Goal: Check status: Check status

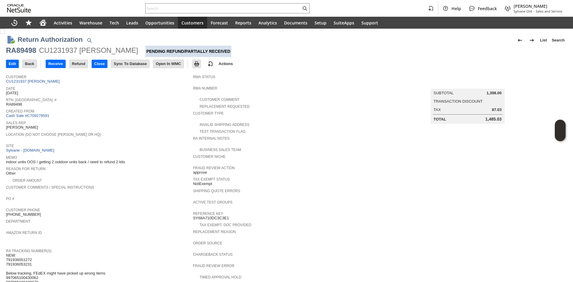
click at [33, 49] on div "RA89498" at bounding box center [21, 51] width 30 height 10
copy div "RA89498"
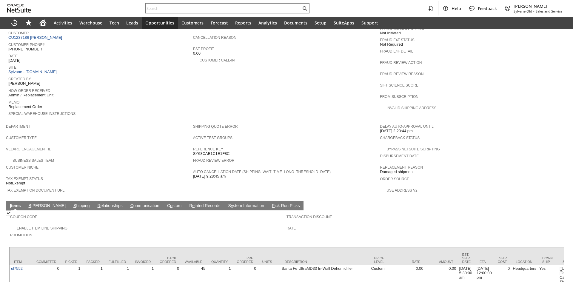
click at [72, 203] on link "S hipping" at bounding box center [81, 206] width 19 height 6
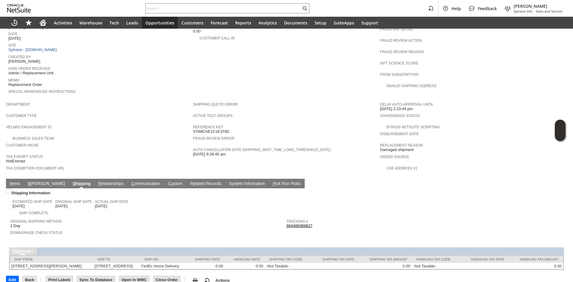
scroll to position [271, 0]
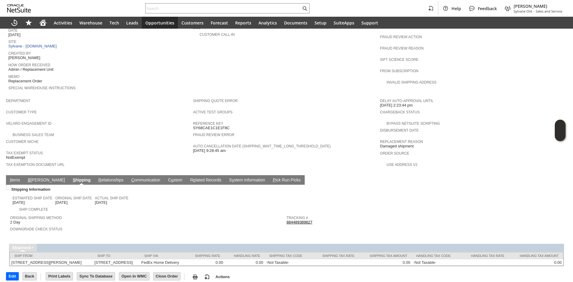
click at [296, 220] on link "884489389827" at bounding box center [300, 222] width 26 height 4
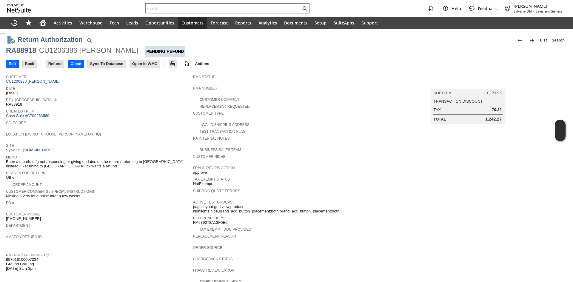
click at [23, 52] on div "RA88918" at bounding box center [21, 51] width 30 height 10
copy div "RA88918"
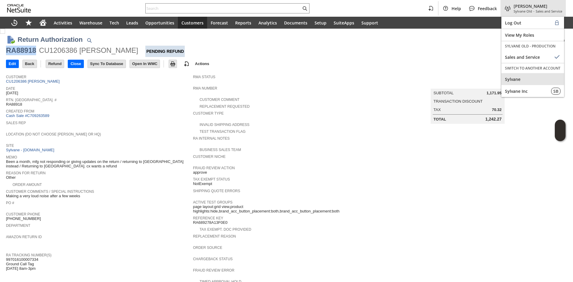
click at [522, 79] on span "Sylvane" at bounding box center [533, 79] width 56 height 6
